Goal: Information Seeking & Learning: Find specific fact

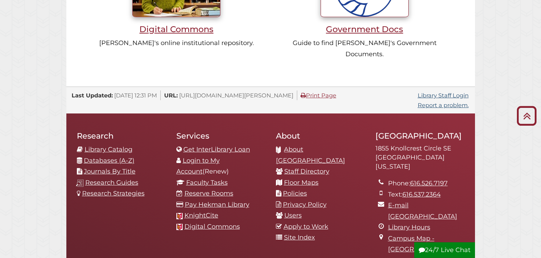
scroll to position [712, 0]
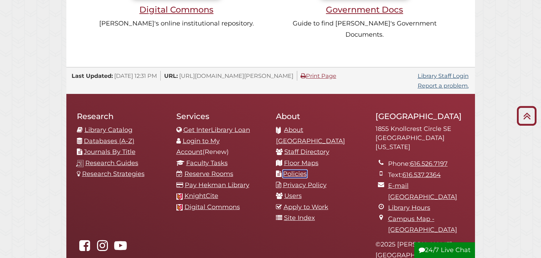
click at [298, 170] on link "Policies" at bounding box center [295, 174] width 24 height 8
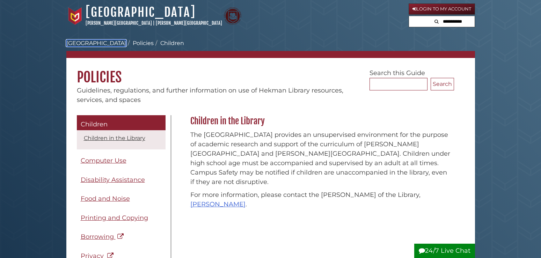
click at [87, 42] on link "[GEOGRAPHIC_DATA]" at bounding box center [96, 43] width 60 height 7
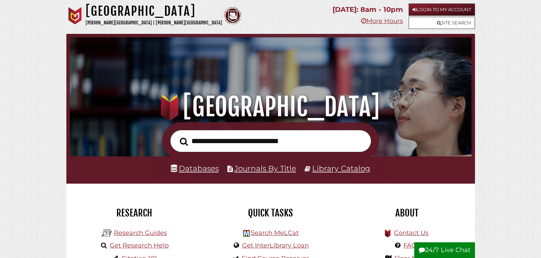
scroll to position [133, 398]
click at [431, 23] on link "Site Search" at bounding box center [441, 23] width 66 height 12
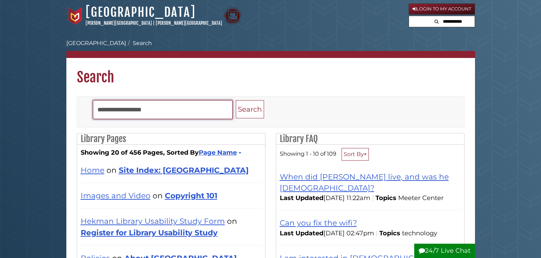
click at [183, 107] on input "Search" at bounding box center [163, 109] width 140 height 19
type input "**********"
click at [236, 100] on button "Search" at bounding box center [250, 109] width 28 height 18
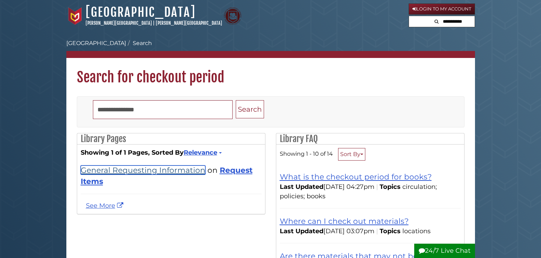
click at [173, 175] on link "General Requesting Information" at bounding box center [143, 169] width 125 height 9
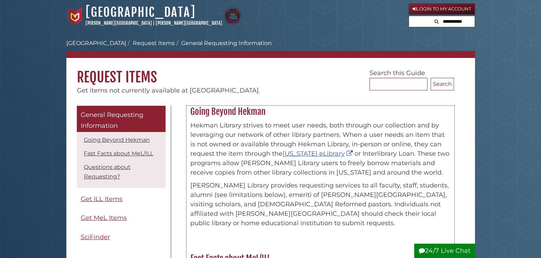
click at [324, 240] on div "Going Beyond Hekman [PERSON_NAME] Library strives to meet user needs, both thro…" at bounding box center [320, 174] width 268 height 136
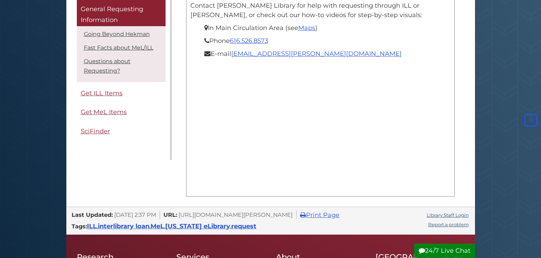
scroll to position [712, 0]
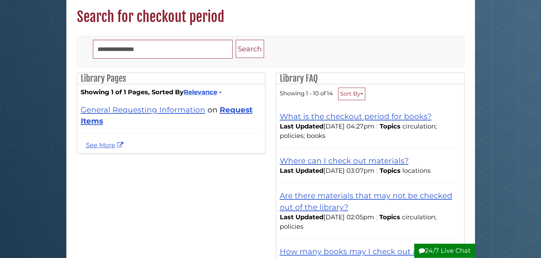
scroll to position [71, 0]
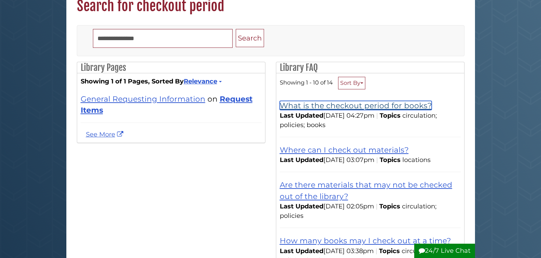
click at [300, 110] on link "What is the checkout period for books?" at bounding box center [356, 105] width 152 height 9
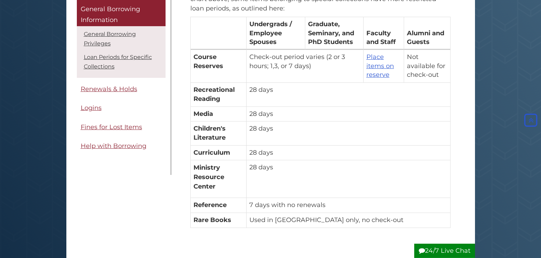
scroll to position [320, 0]
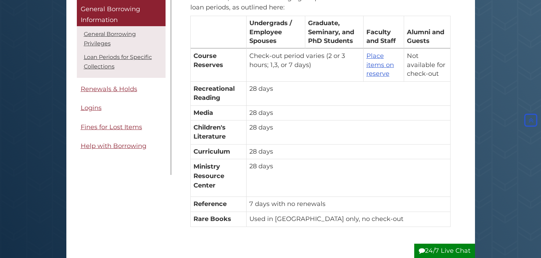
click at [469, 113] on div "Menu General Borrowing Information General Borrowing Privileges Loan Periods fo…" at bounding box center [270, 19] width 408 height 494
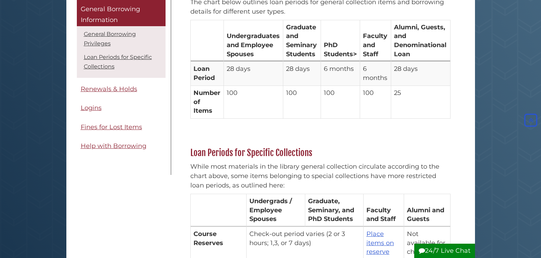
scroll to position [0, 0]
